Goal: Complete application form: Complete application form

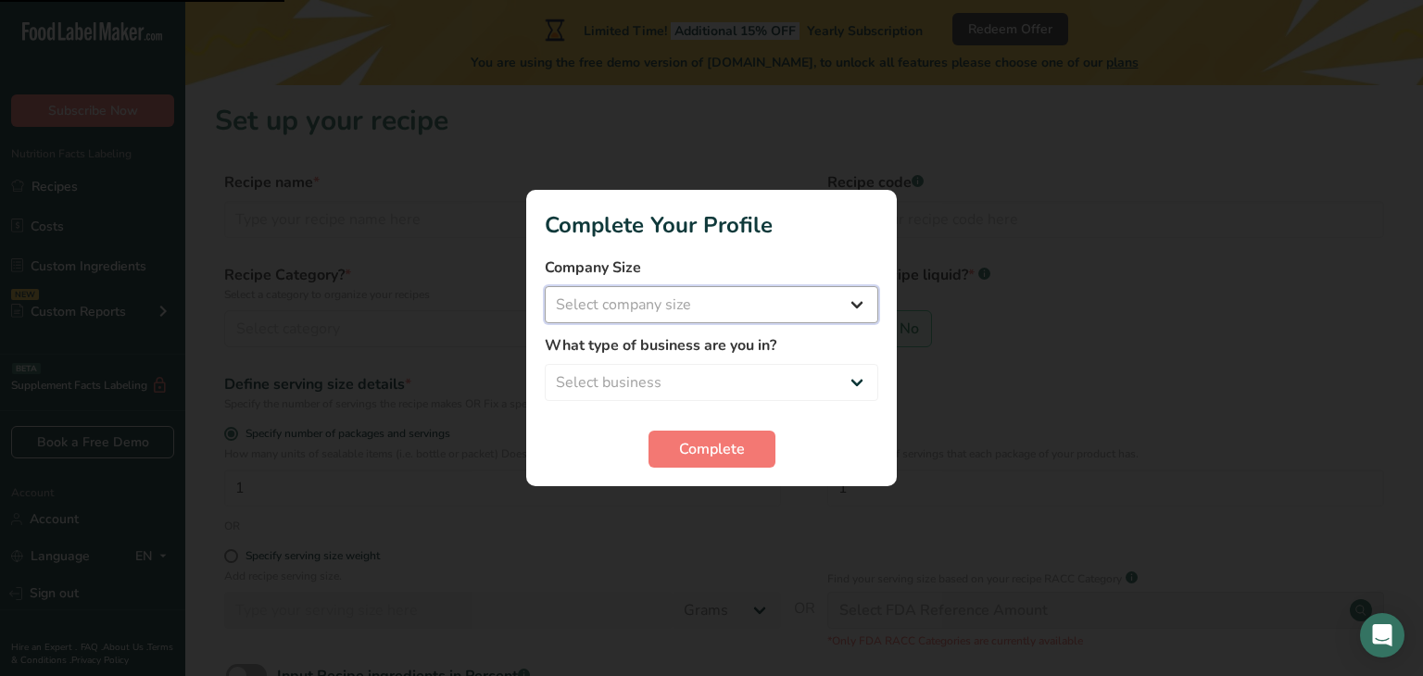
click at [701, 308] on select "Select company size Fewer than 10 Employees 10 to 50 Employees 51 to 500 Employ…" at bounding box center [711, 304] width 333 height 37
click at [704, 317] on select "Select company size Fewer than 10 Employees 10 to 50 Employees 51 to 500 Employ…" at bounding box center [711, 304] width 333 height 37
select select "2"
click at [545, 286] on select "Select company size Fewer than 10 Employees 10 to 50 Employees 51 to 500 Employ…" at bounding box center [711, 304] width 333 height 37
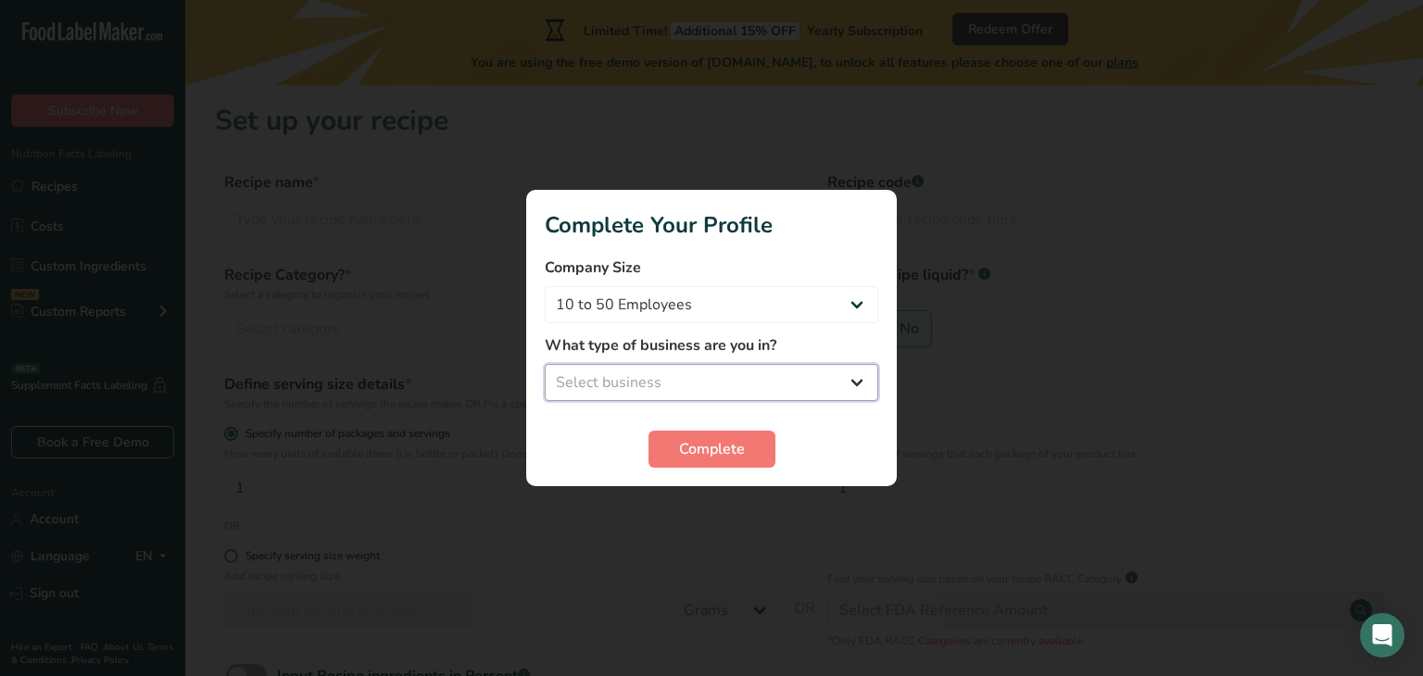
click at [667, 386] on select "Select business Packaged Food Manufacturer Restaurant & Cafe Bakery Meal Plans …" at bounding box center [711, 382] width 333 height 37
select select "2"
click at [545, 364] on select "Select business Packaged Food Manufacturer Restaurant & Cafe Bakery Meal Plans …" at bounding box center [711, 382] width 333 height 37
click at [683, 444] on span "Complete" at bounding box center [712, 449] width 66 height 22
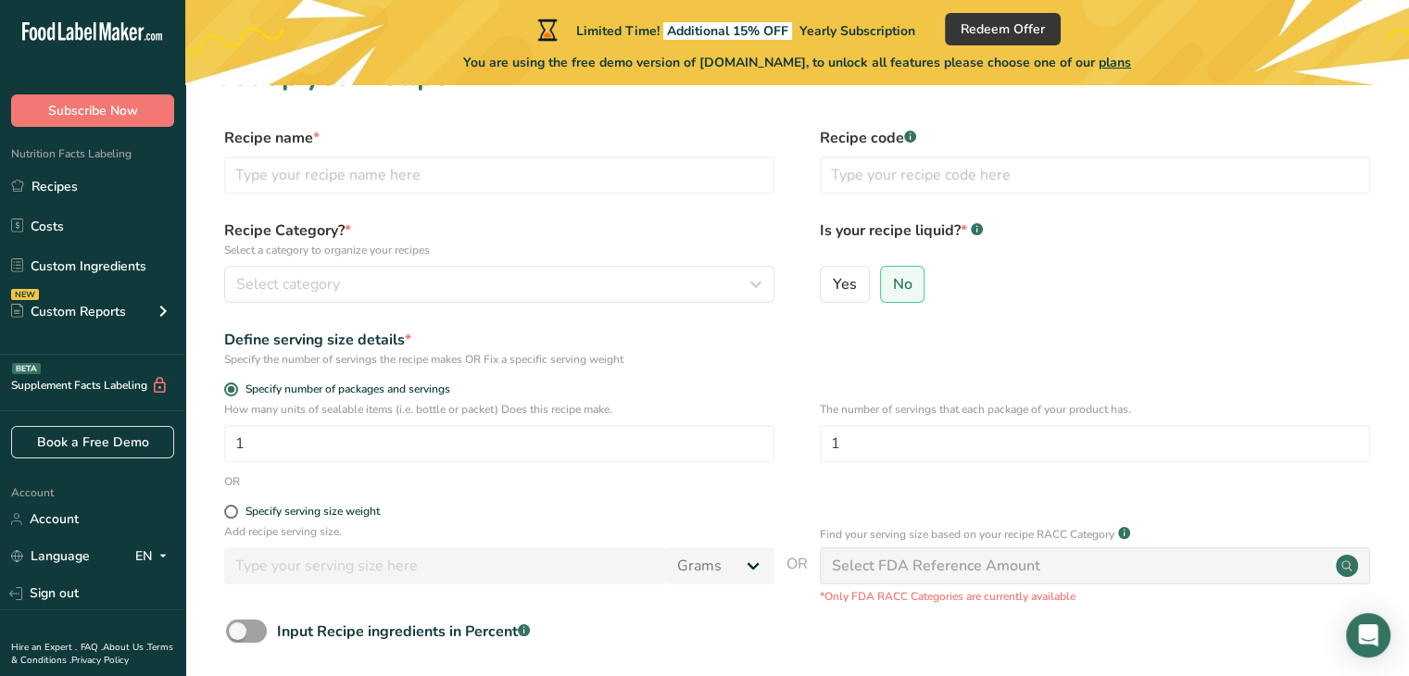
scroll to position [44, 0]
click at [842, 273] on label "Yes" at bounding box center [845, 285] width 50 height 37
click at [833, 279] on input "Yes" at bounding box center [827, 285] width 12 height 12
radio input "true"
radio input "false"
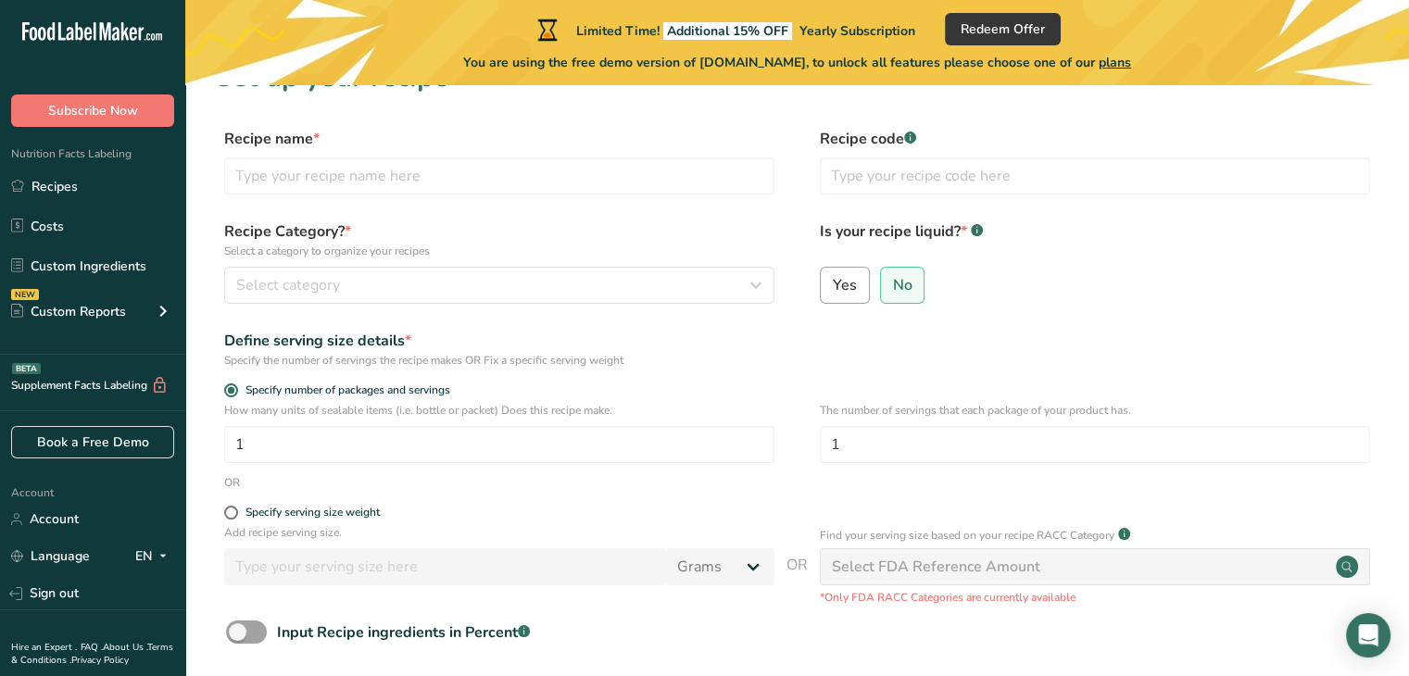
select select "22"
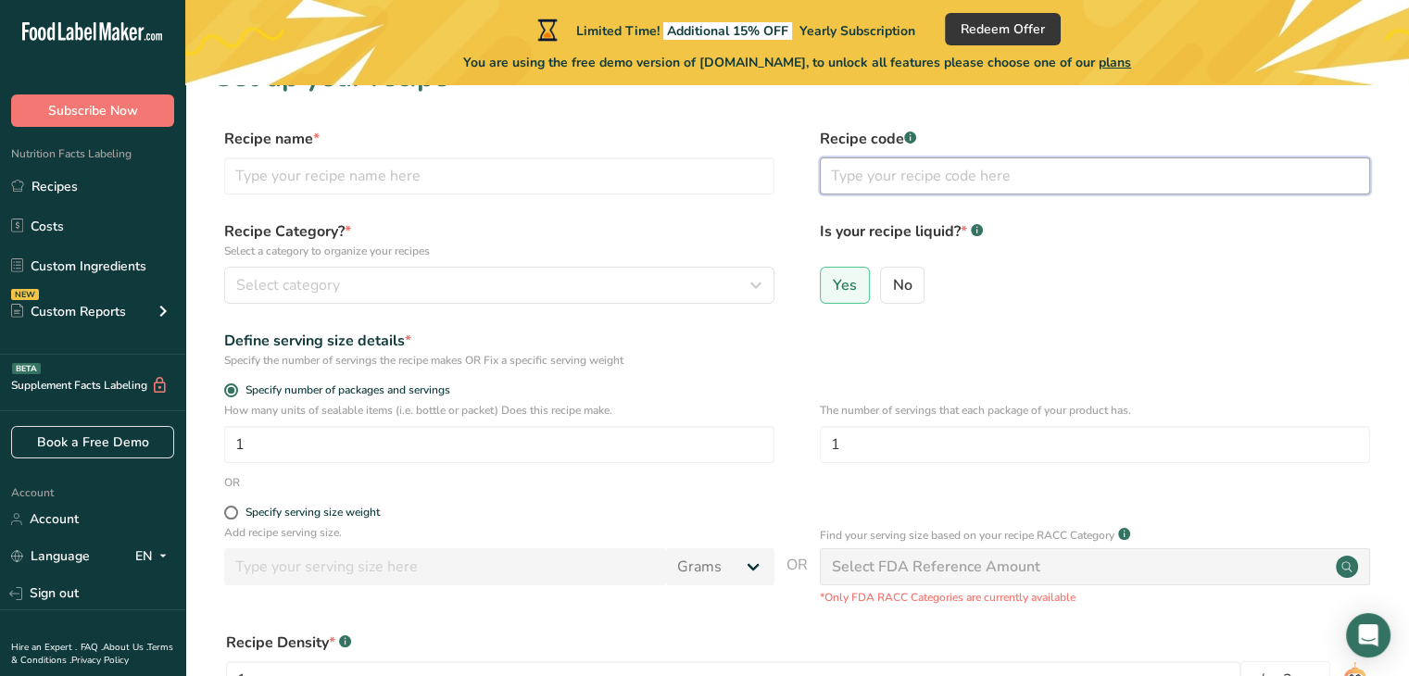
click at [869, 176] on input "text" at bounding box center [1095, 175] width 550 height 37
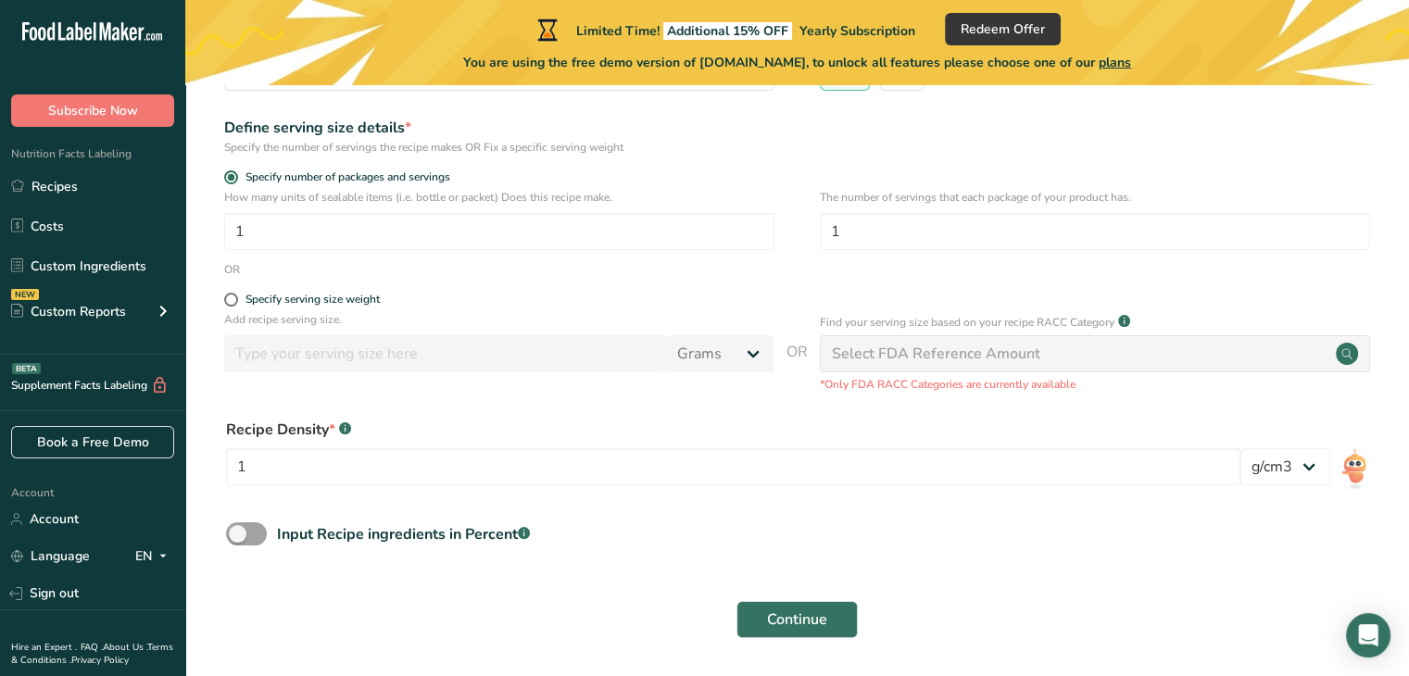
scroll to position [320, 0]
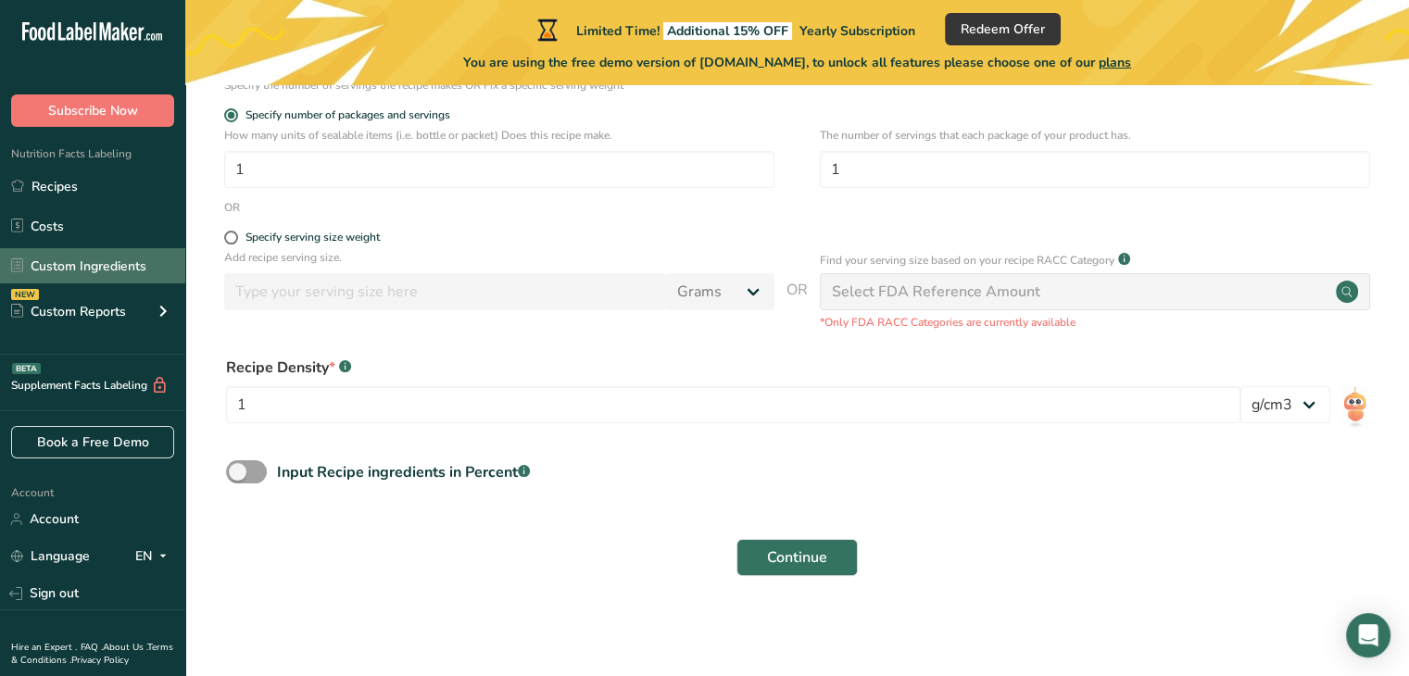
click at [94, 251] on link "Custom Ingredients" at bounding box center [92, 265] width 185 height 35
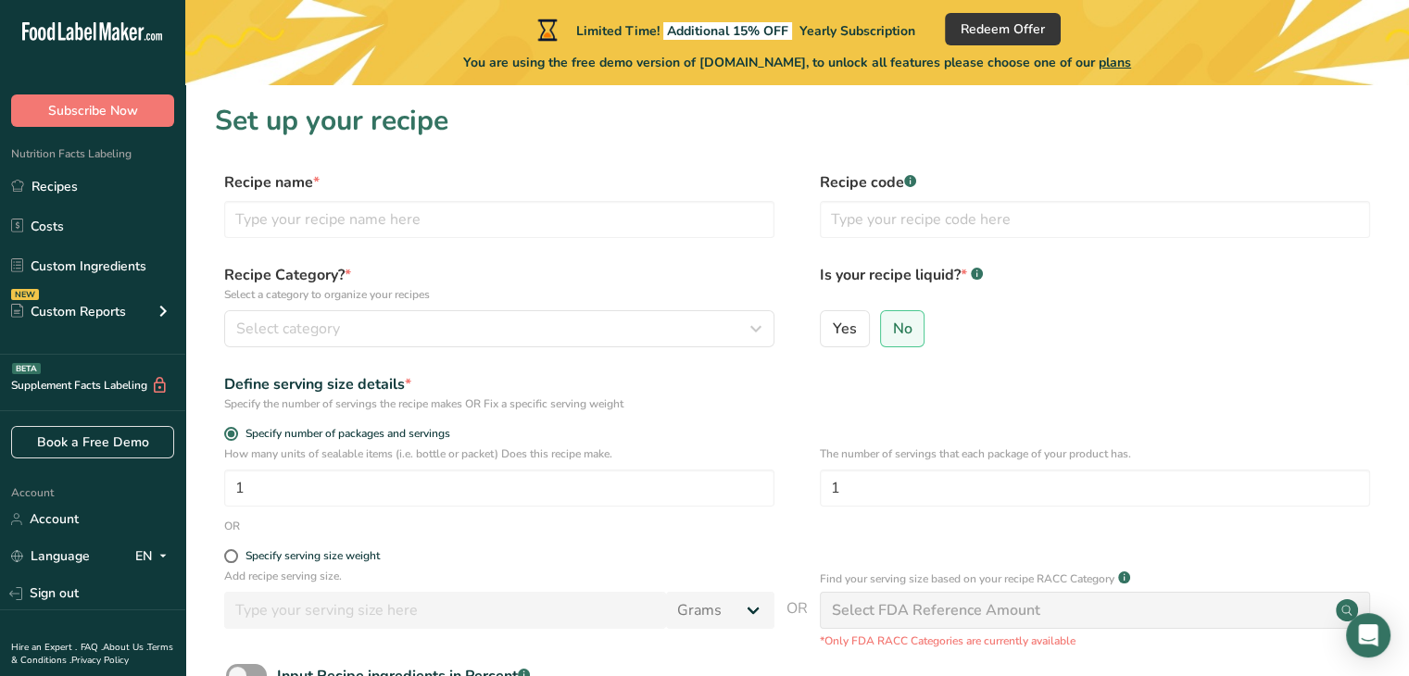
scroll to position [204, 0]
